Goal: Transaction & Acquisition: Purchase product/service

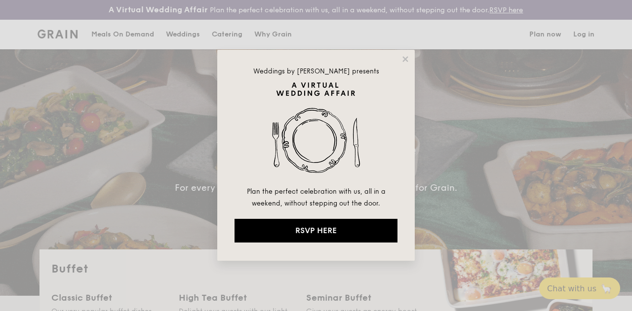
select select
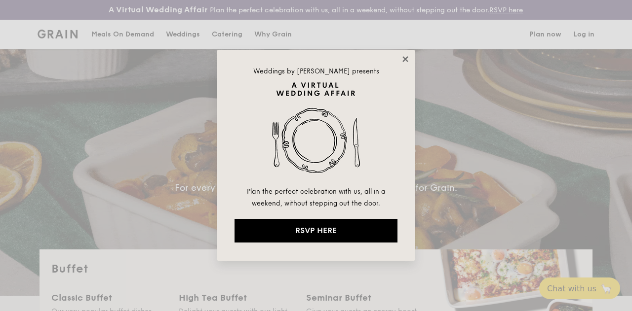
click at [406, 59] on icon at bounding box center [404, 58] width 5 height 5
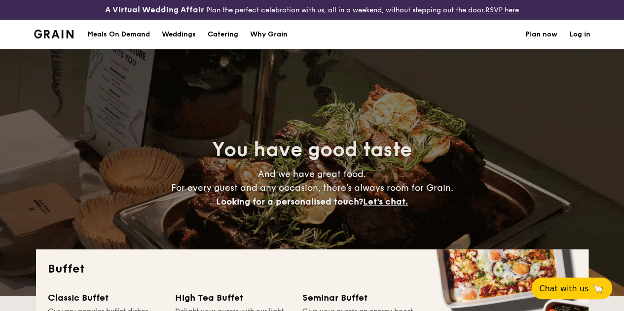
click at [234, 44] on h1 "Catering" at bounding box center [223, 35] width 31 height 30
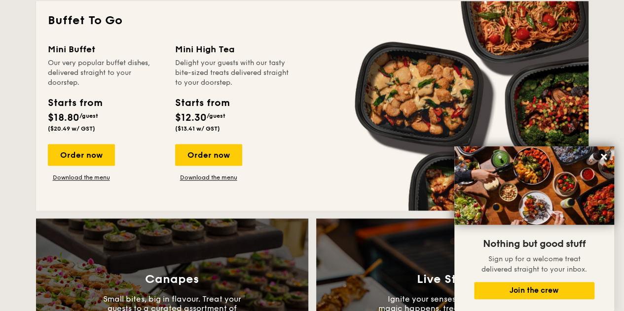
scroll to position [642, 0]
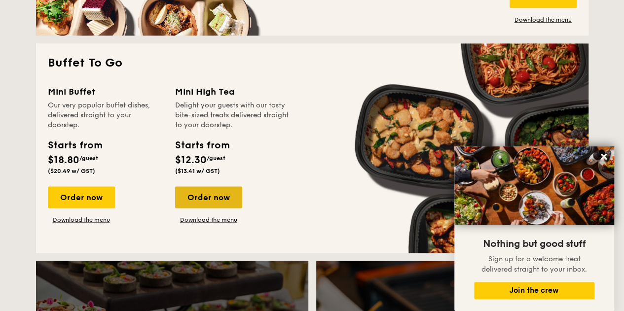
click at [229, 199] on div "Order now" at bounding box center [208, 198] width 67 height 22
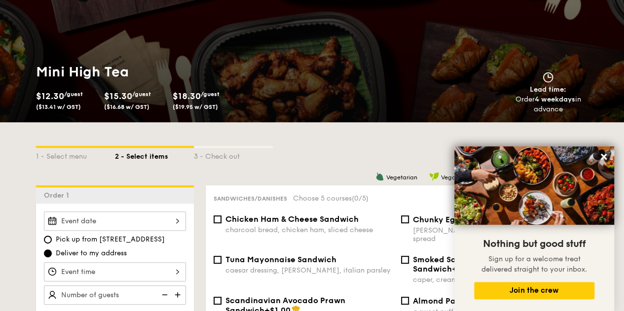
scroll to position [197, 0]
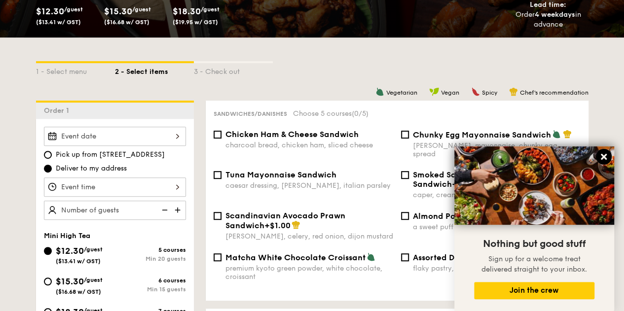
click at [600, 160] on icon at bounding box center [604, 157] width 9 height 9
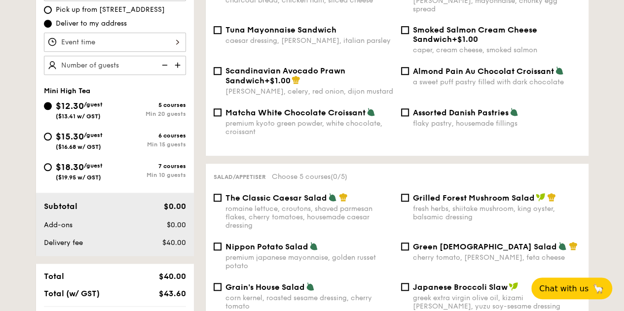
scroll to position [346, 0]
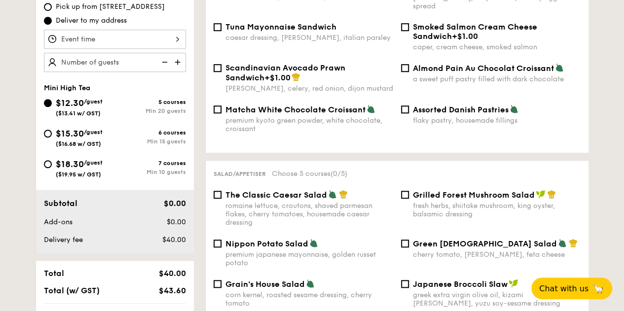
drag, startPoint x: 150, startPoint y: 251, endPoint x: 211, endPoint y: 237, distance: 63.3
click at [181, 238] on div "Subtotal $0.00 Add-ons $0.00 Delivery fee $40.00" at bounding box center [115, 221] width 158 height 63
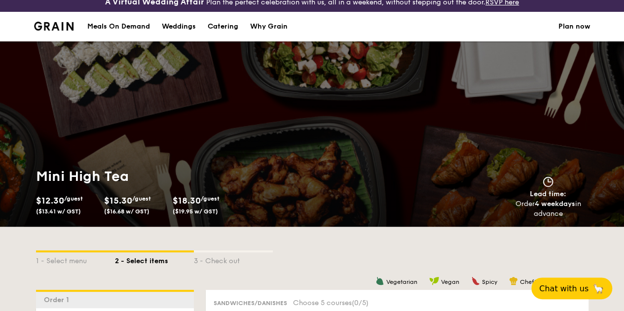
scroll to position [0, 0]
